Goal: Transaction & Acquisition: Purchase product/service

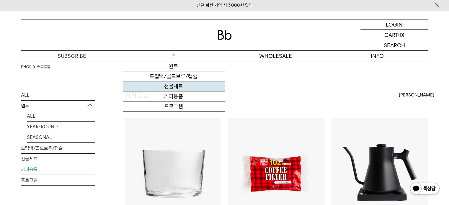
click at [168, 85] on link "선물세트" at bounding box center [174, 86] width 102 height 10
